Goal: Task Accomplishment & Management: Manage account settings

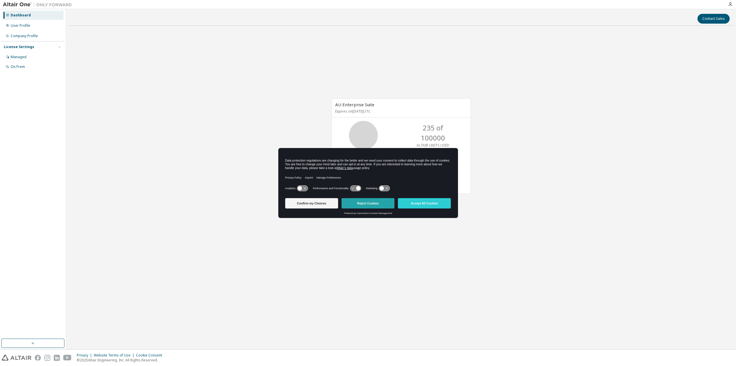
click at [390, 203] on button "Reject Cookies" at bounding box center [368, 203] width 53 height 10
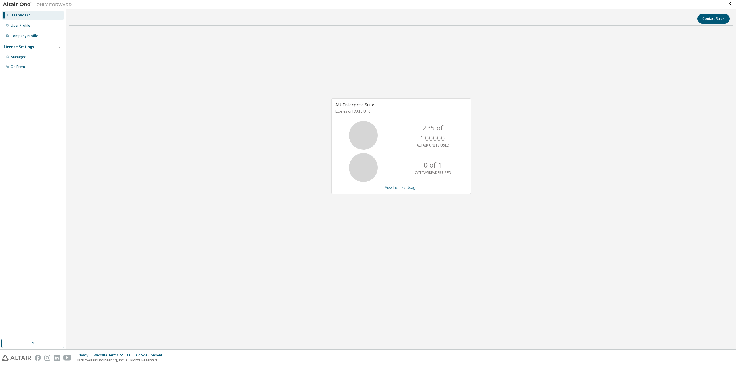
click at [403, 185] on link "View License Usage" at bounding box center [401, 187] width 33 height 5
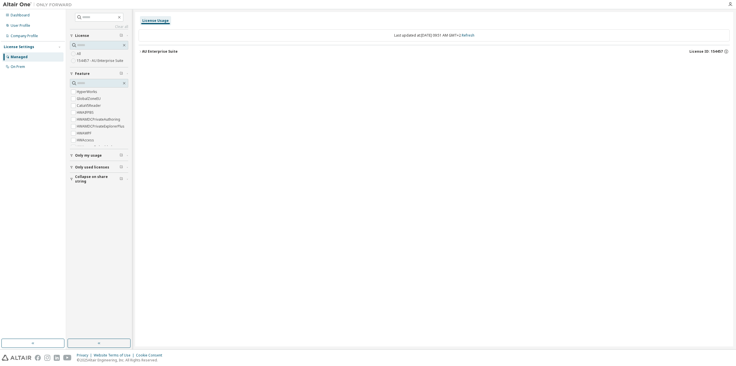
click at [94, 62] on label "154457 - AU Enterprise Suite" at bounding box center [101, 60] width 48 height 7
click at [92, 61] on label "154457 - AU Enterprise Suite" at bounding box center [101, 60] width 48 height 7
click at [81, 52] on label "All" at bounding box center [79, 53] width 5 height 7
click at [85, 153] on span "Only my usage" at bounding box center [88, 155] width 27 height 5
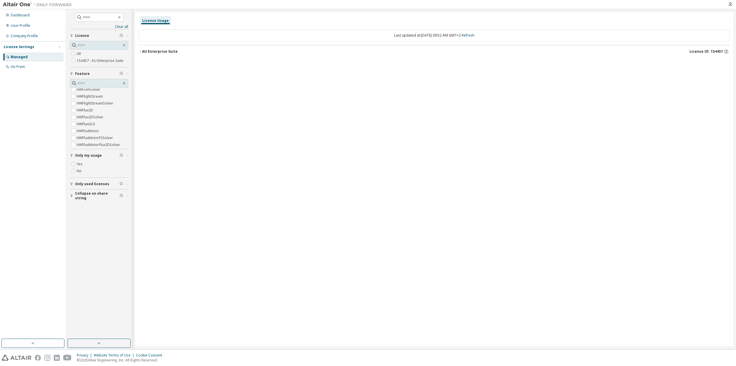
click at [81, 162] on label "Yes" at bounding box center [80, 164] width 7 height 7
click at [77, 183] on span "Only used licenses" at bounding box center [92, 184] width 34 height 5
click at [19, 66] on div "On Prem" at bounding box center [18, 66] width 14 height 5
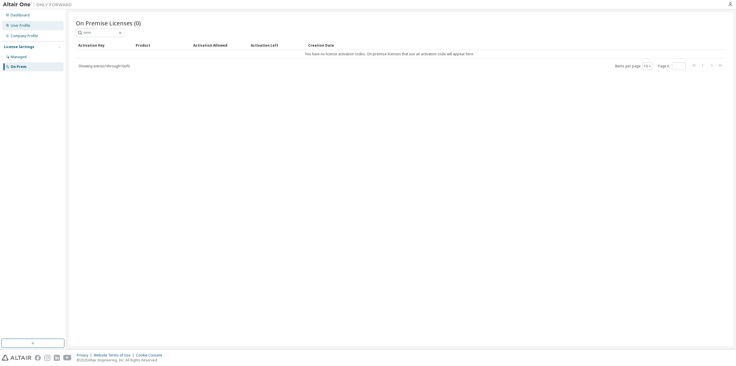
click at [28, 23] on div "User Profile" at bounding box center [32, 25] width 61 height 9
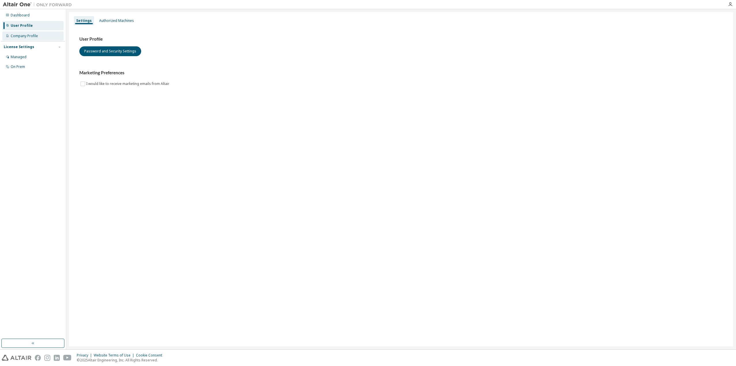
click at [28, 33] on div "Company Profile" at bounding box center [32, 35] width 61 height 9
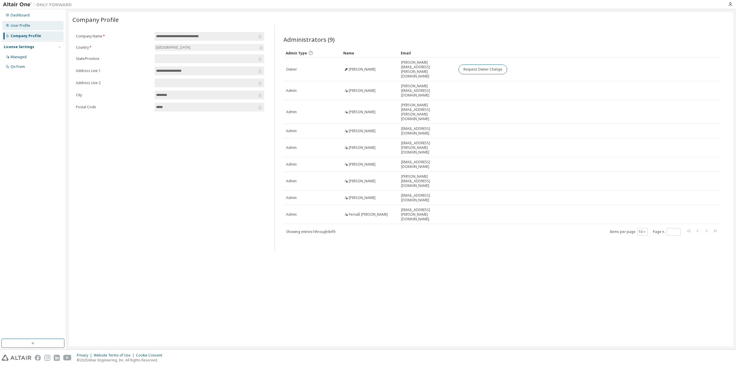
click at [35, 24] on div "User Profile" at bounding box center [32, 25] width 61 height 9
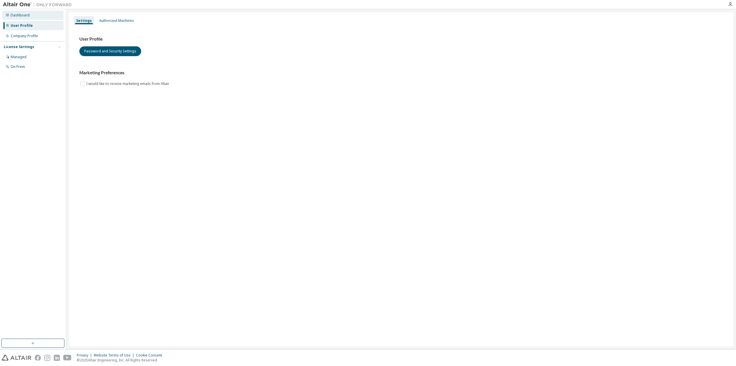
click at [35, 17] on div "Dashboard" at bounding box center [32, 15] width 61 height 9
click at [30, 36] on div "Company Profile" at bounding box center [24, 36] width 27 height 5
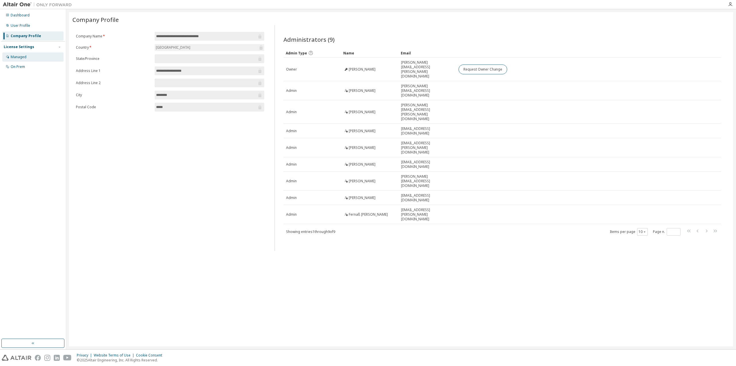
click at [25, 59] on div "Managed" at bounding box center [19, 57] width 16 height 5
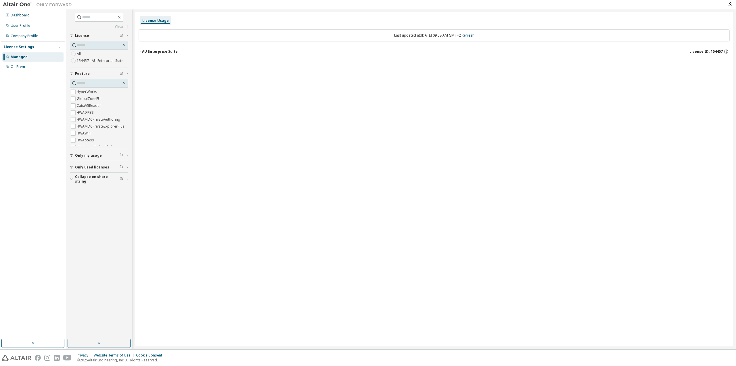
drag, startPoint x: 101, startPoint y: 61, endPoint x: 44, endPoint y: 79, distance: 59.8
click at [44, 79] on div "Dashboard User Profile Company Profile License Settings Managed On Prem" at bounding box center [33, 174] width 64 height 328
click at [137, 51] on div "License Usage Last updated at: [DATE] 09:58 AM GMT+2 Refresh AU Enterprise Suit…" at bounding box center [434, 179] width 598 height 334
click at [143, 49] on div "AU Enterprise Suite" at bounding box center [160, 51] width 36 height 5
drag, startPoint x: 74, startPoint y: 64, endPoint x: 40, endPoint y: 123, distance: 68.8
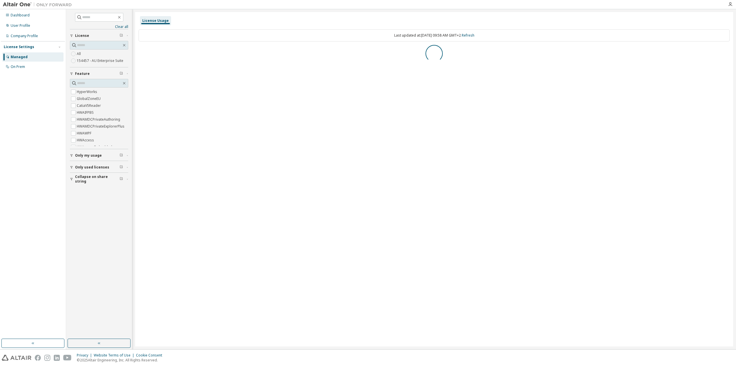
click at [40, 123] on div "Dashboard User Profile Company Profile License Settings Managed On Prem" at bounding box center [33, 174] width 64 height 328
click at [728, 51] on icon "button" at bounding box center [726, 51] width 5 height 5
click at [402, 93] on div "License Usage Last updated at: [DATE] 09:59 AM GMT+2 Refresh AU Enterprise Suit…" at bounding box center [434, 179] width 598 height 334
click at [139, 50] on icon "button" at bounding box center [140, 51] width 3 height 3
